Goal: Find specific page/section: Find specific page/section

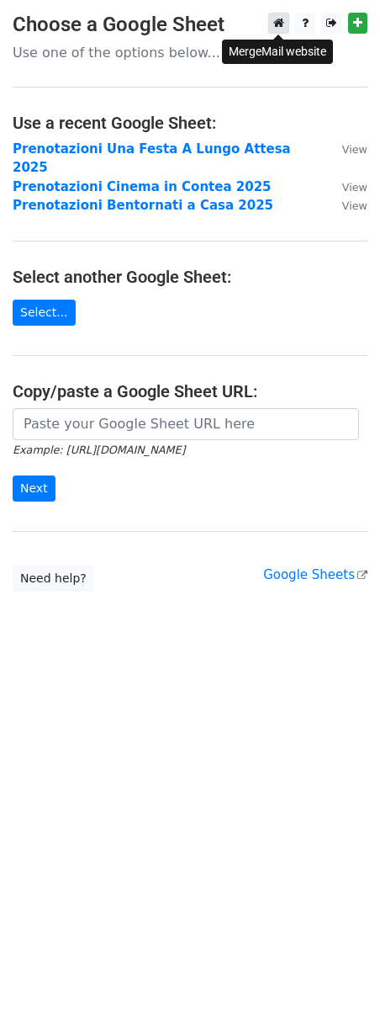
click at [274, 30] on link at bounding box center [278, 23] width 21 height 21
